Goal: Entertainment & Leisure: Consume media (video, audio)

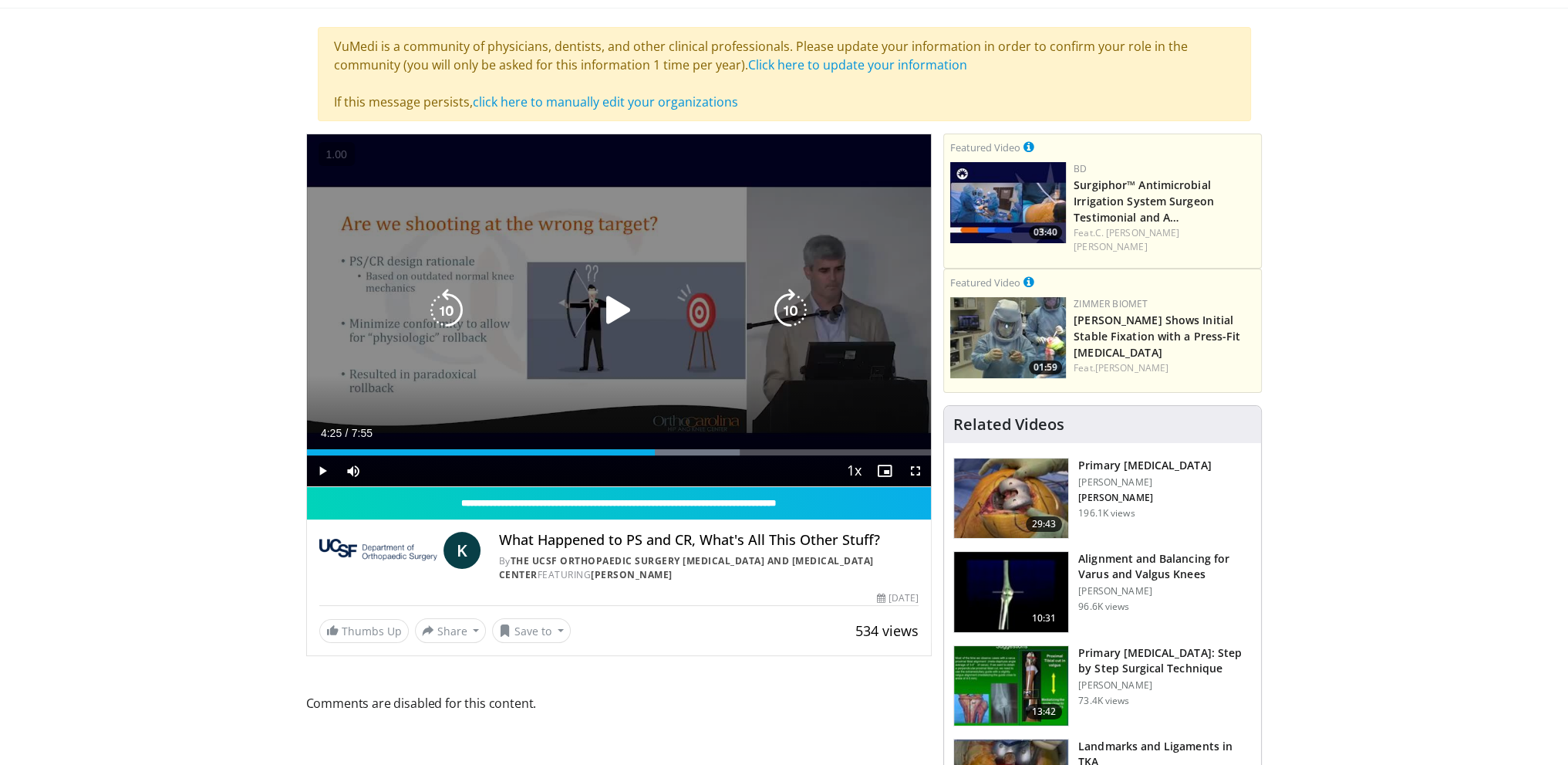
click at [699, 318] on div "Video Player" at bounding box center [618, 310] width 374 height 31
click at [599, 320] on icon "Video Player" at bounding box center [618, 310] width 43 height 43
click at [913, 478] on span "Video Player" at bounding box center [915, 470] width 31 height 31
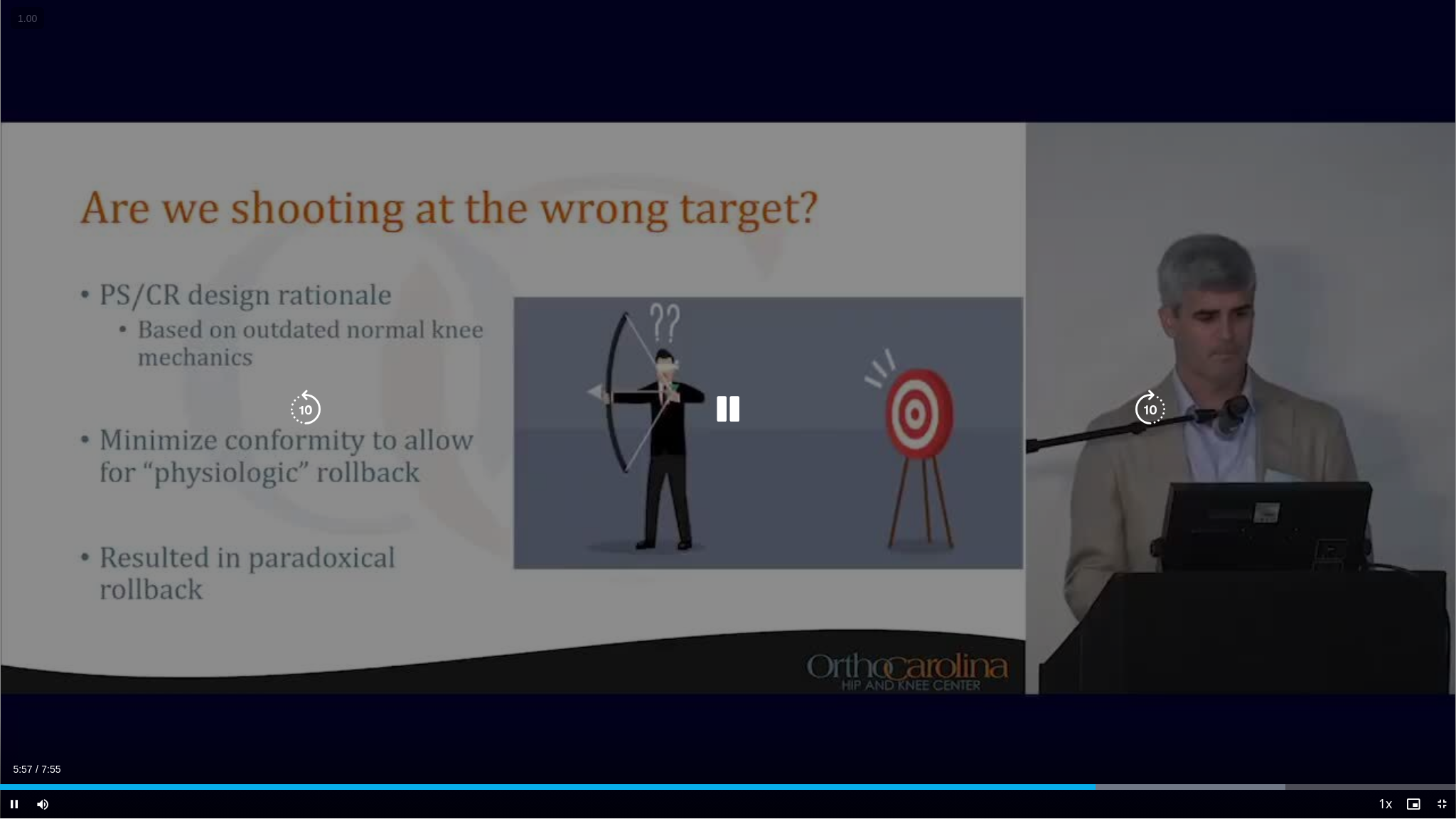
click at [626, 367] on div "10 seconds Tap to unmute" at bounding box center [728, 409] width 1456 height 818
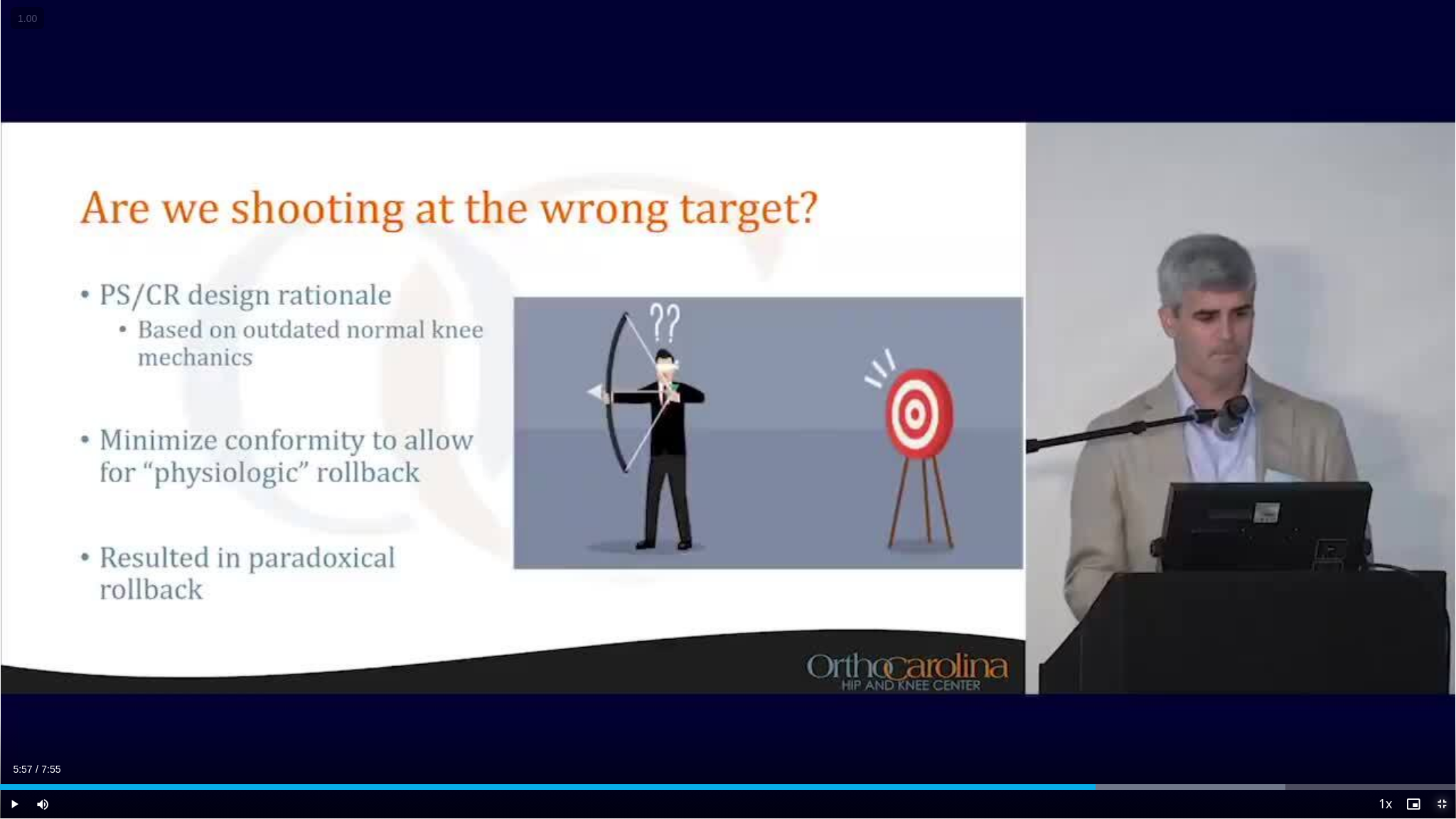
click at [1443, 704] on span "Video Player" at bounding box center [1441, 804] width 28 height 28
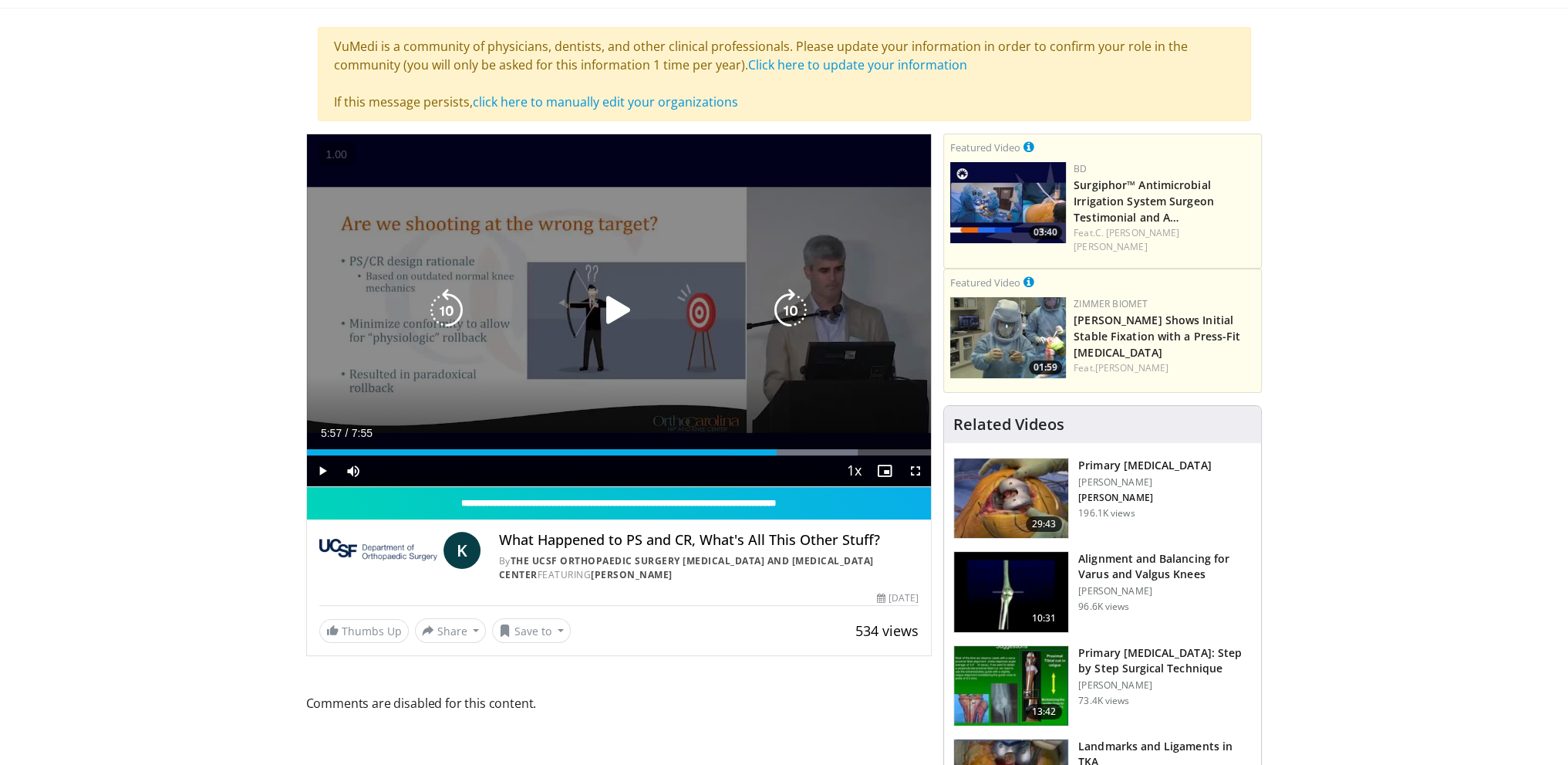
click at [699, 215] on div "10 seconds Tap to unmute" at bounding box center [619, 310] width 625 height 352
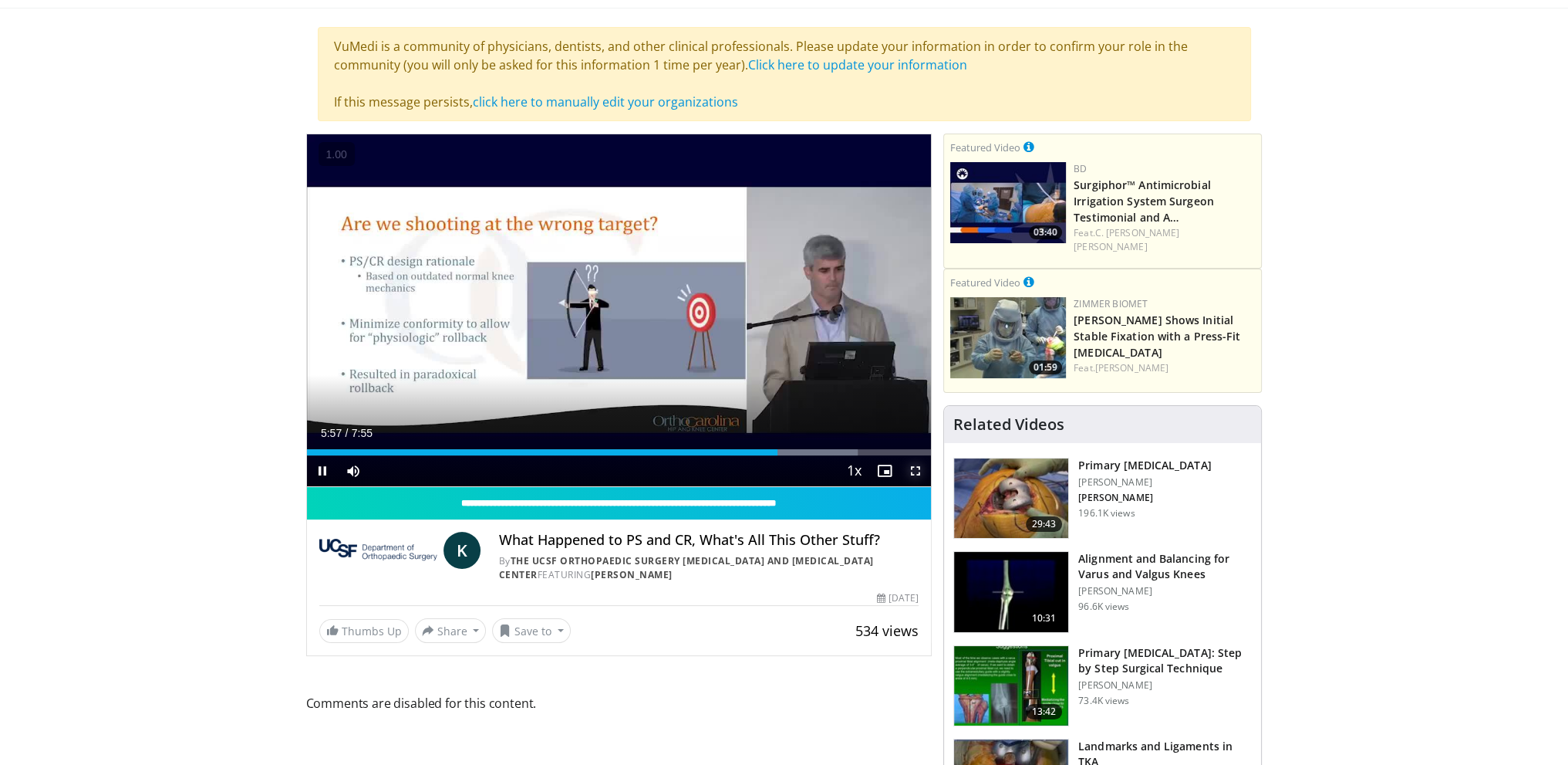
click at [910, 468] on span "Video Player" at bounding box center [915, 470] width 31 height 31
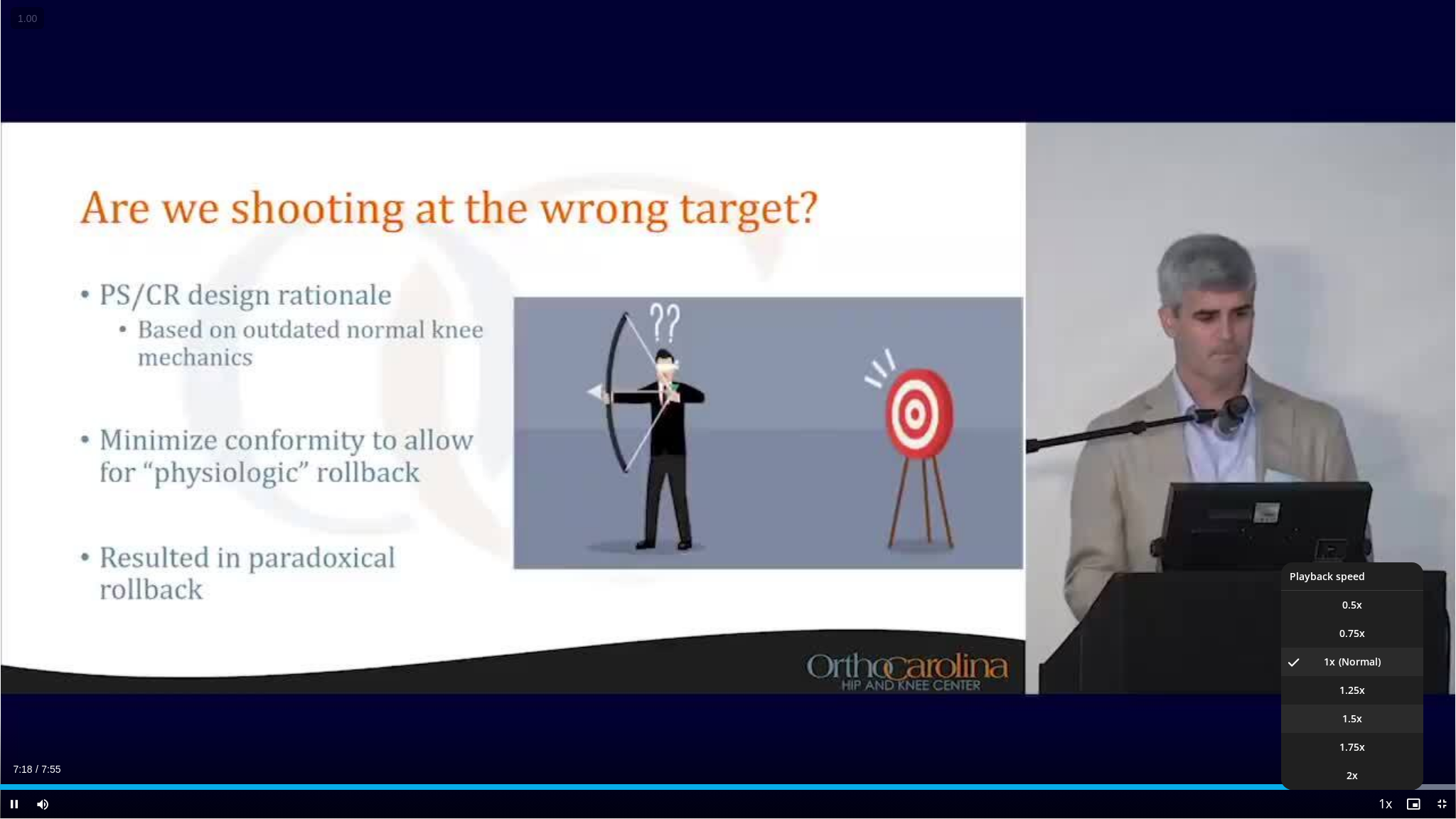
click at [1350, 704] on span "1.5x" at bounding box center [1352, 718] width 20 height 15
